Goal: Complete application form

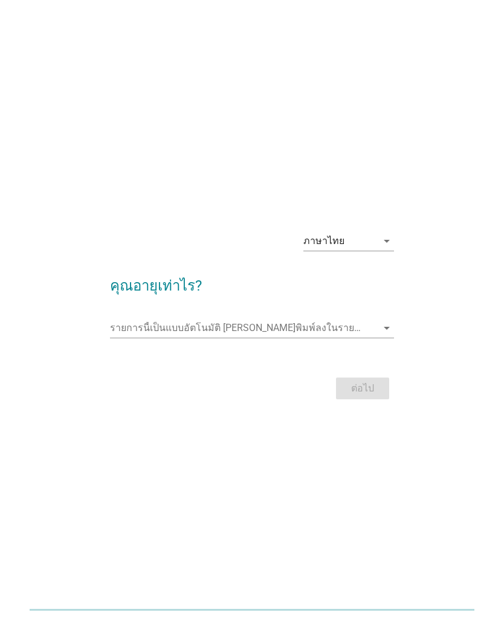
click at [138, 326] on input "รายการนี้เป็นแบบอัตโนมัติ คุณสามารถพิมพ์ลงในรายการนี้" at bounding box center [244, 327] width 268 height 19
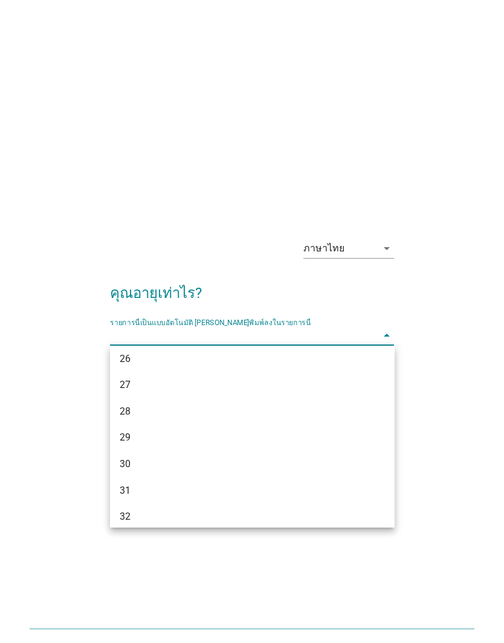
scroll to position [217, 0]
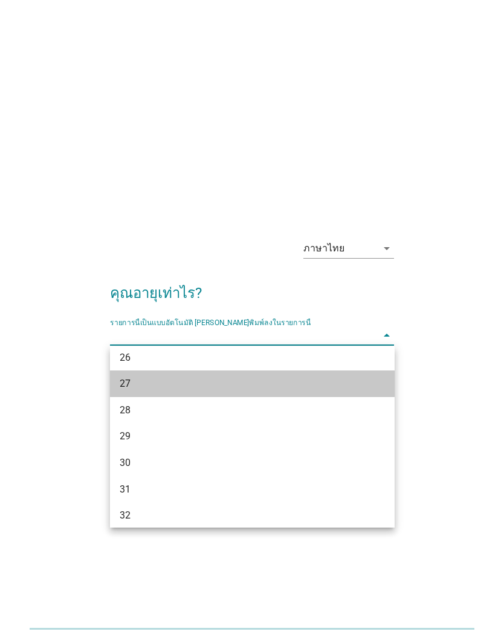
click at [133, 380] on div "27" at bounding box center [241, 383] width 243 height 14
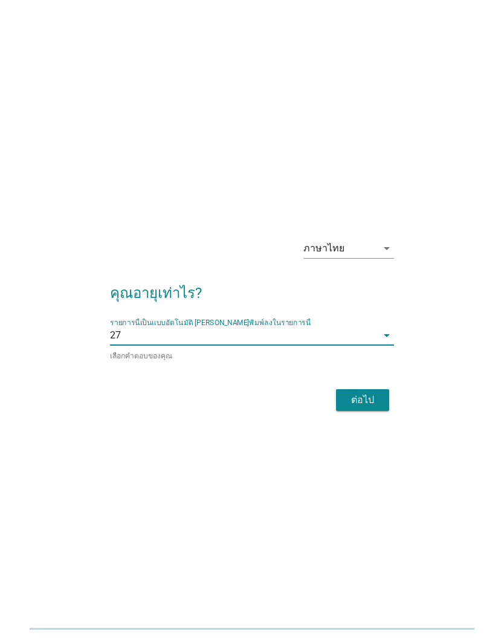
click at [366, 397] on div "ต่อไป" at bounding box center [362, 400] width 34 height 14
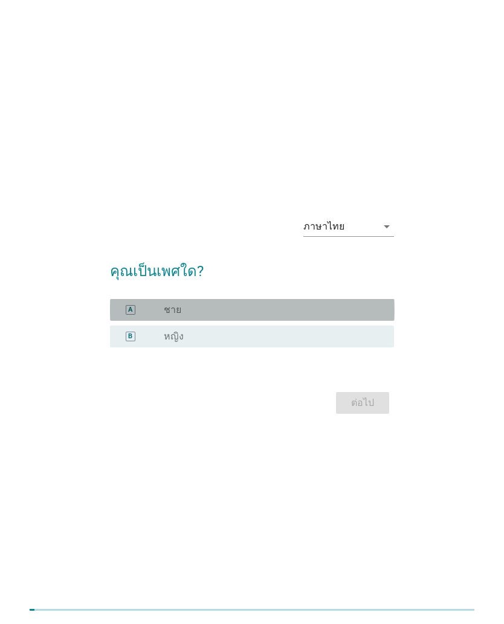
click at [135, 301] on div "A radio_button_unchecked ชาย" at bounding box center [252, 310] width 284 height 22
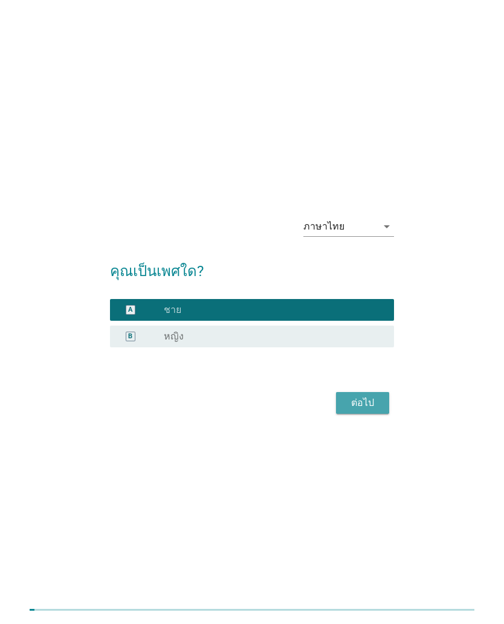
click at [362, 397] on div "ต่อไป" at bounding box center [362, 403] width 34 height 14
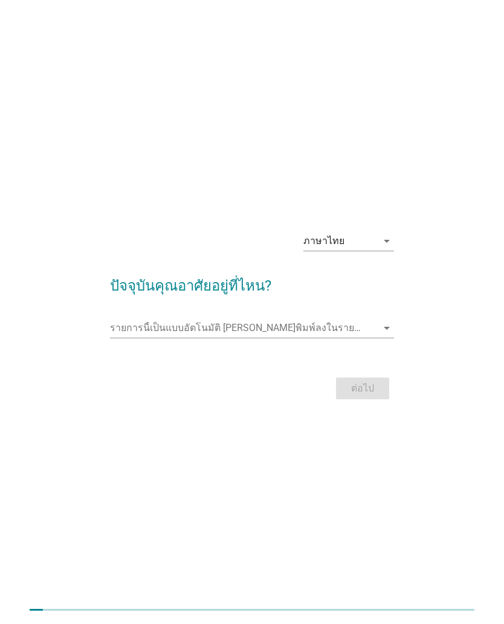
click at [131, 320] on input "รายการนี้เป็นแบบอัตโนมัติ คุณสามารถพิมพ์ลงในรายการนี้" at bounding box center [244, 327] width 268 height 19
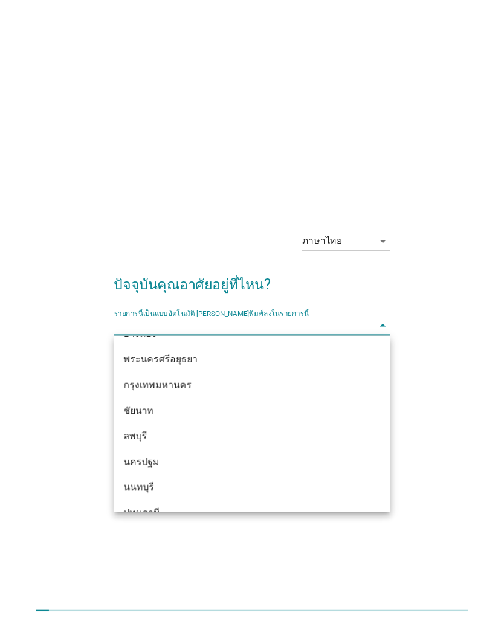
scroll to position [994, 0]
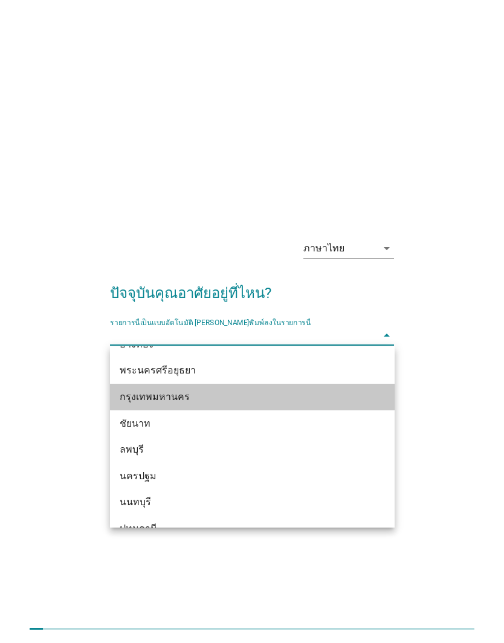
click at [143, 397] on div "กรุงเทพมหานคร" at bounding box center [241, 397] width 243 height 14
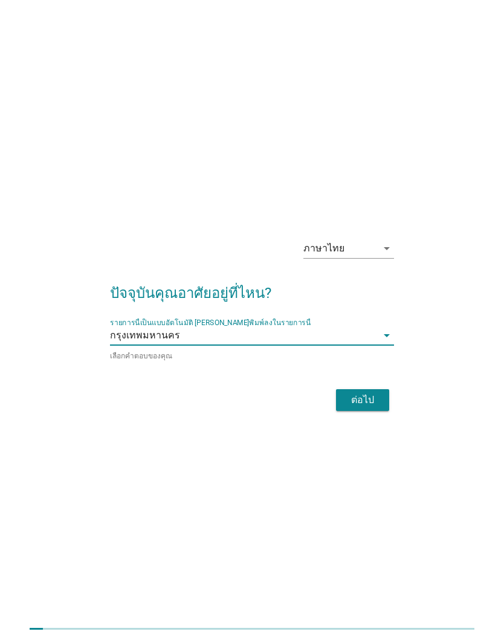
click at [373, 397] on div "ต่อไป" at bounding box center [362, 400] width 34 height 14
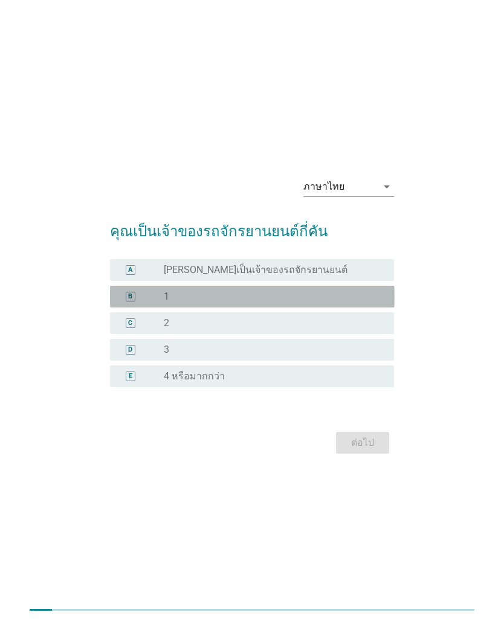
click at [135, 297] on div "B" at bounding box center [131, 297] width 22 height 12
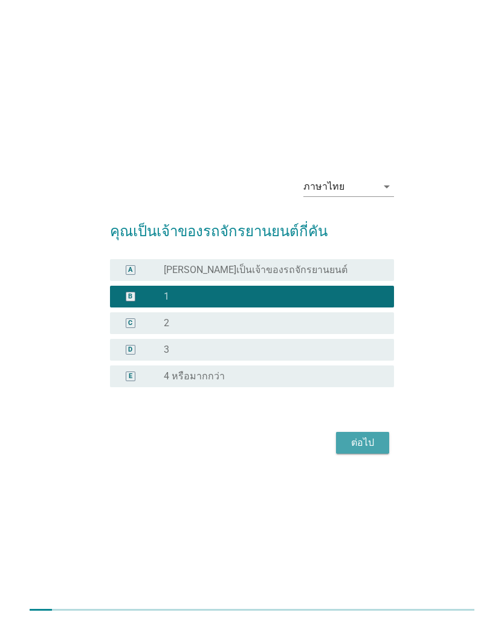
click at [371, 446] on div "ต่อไป" at bounding box center [362, 442] width 34 height 14
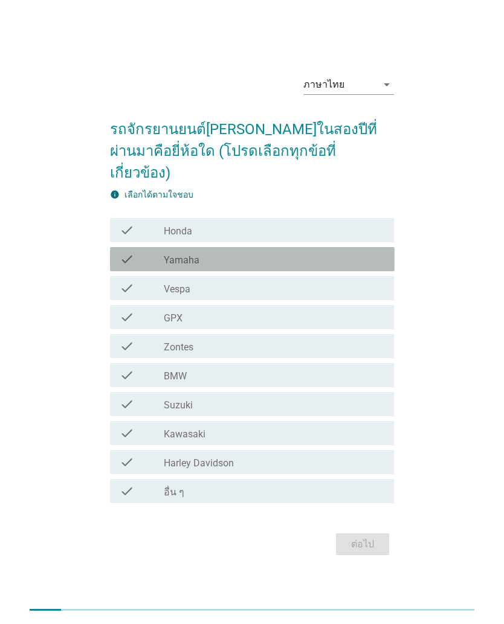
click at [129, 252] on icon "check" at bounding box center [127, 259] width 14 height 14
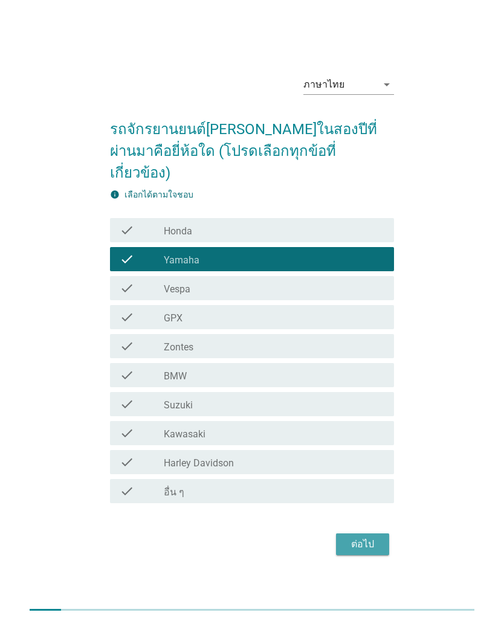
click at [359, 537] on div "ต่อไป" at bounding box center [362, 544] width 34 height 14
